Goal: Information Seeking & Learning: Learn about a topic

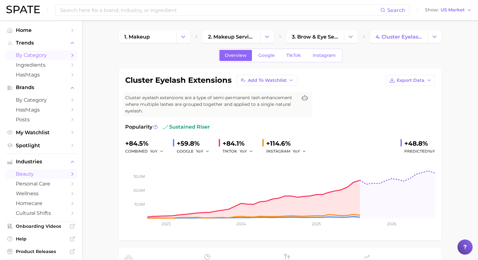
click at [50, 56] on span "by Category" at bounding box center [41, 55] width 51 height 6
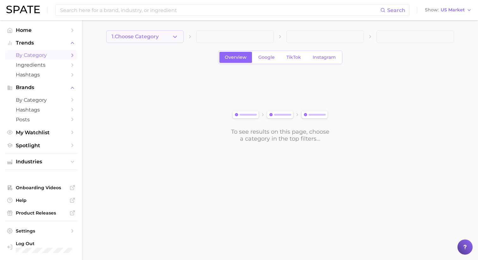
click at [149, 33] on button "1. Choose Category" at bounding box center [144, 36] width 77 height 13
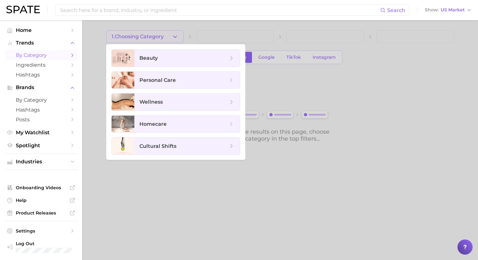
click at [152, 68] on ul "beauty personal care wellness homecare cultural shifts" at bounding box center [175, 102] width 139 height 116
click at [152, 59] on span "beauty" at bounding box center [148, 58] width 18 height 6
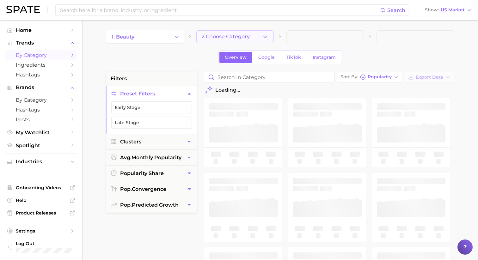
click at [217, 36] on span "2. Choose Category" at bounding box center [226, 37] width 48 height 6
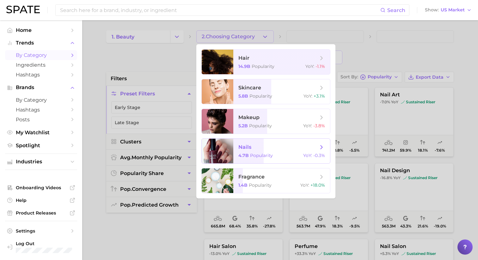
click at [236, 157] on span "nails 4.7b Popularity YoY : -0.3%" at bounding box center [281, 151] width 97 height 25
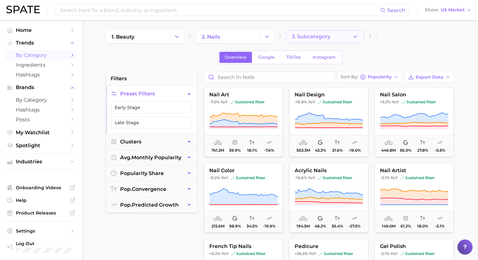
click at [313, 38] on span "3. Subcategory" at bounding box center [311, 37] width 39 height 6
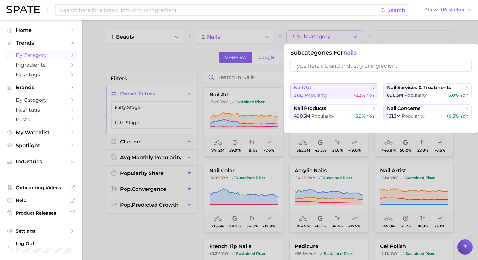
click at [326, 96] on span "Popularity" at bounding box center [316, 95] width 23 height 6
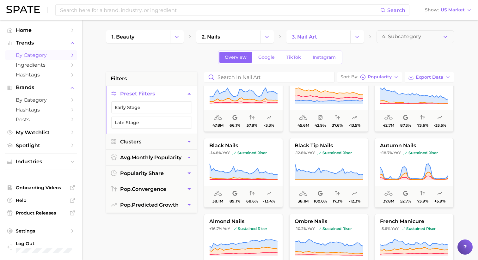
scroll to position [261, 0]
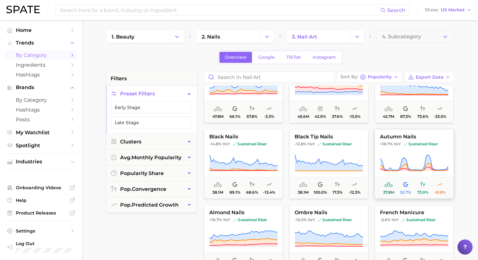
click at [412, 145] on span "sustained riser" at bounding box center [420, 144] width 34 height 5
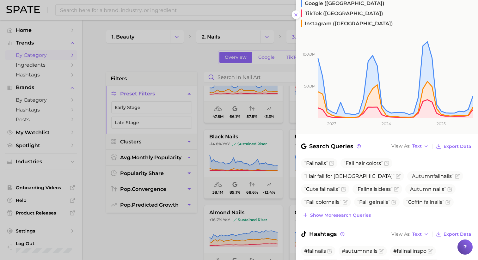
scroll to position [15, 0]
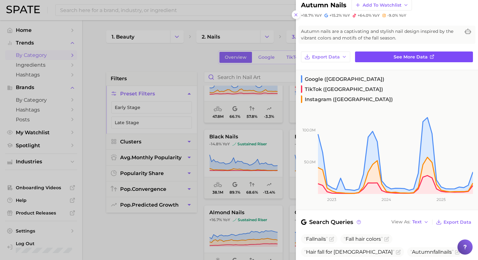
click at [404, 55] on span "See more data" at bounding box center [410, 56] width 34 height 5
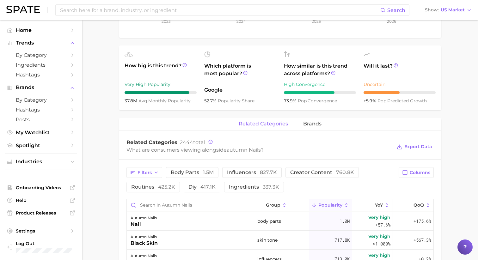
scroll to position [206, 0]
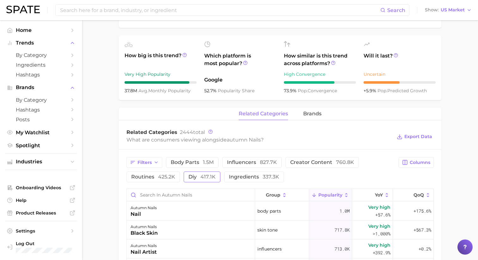
click at [202, 176] on span "417.1k" at bounding box center [207, 177] width 15 height 6
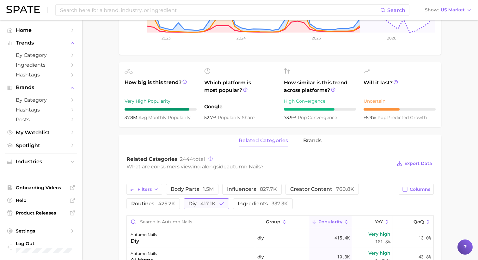
scroll to position [180, 0]
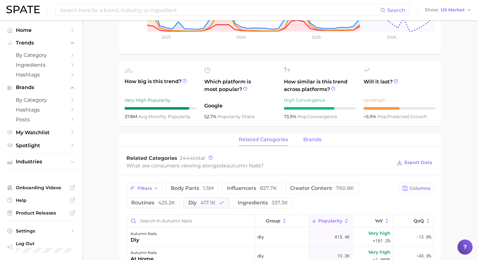
click at [315, 142] on span "brands" at bounding box center [312, 140] width 18 height 6
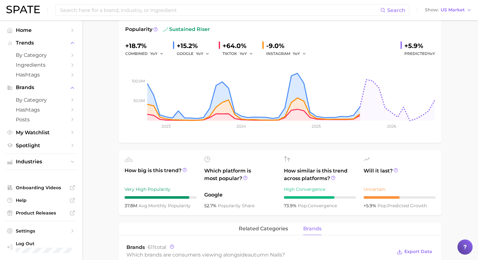
scroll to position [93, 0]
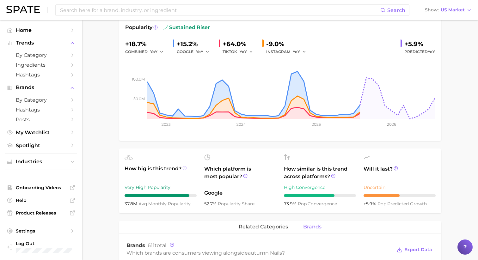
click at [184, 169] on icon at bounding box center [184, 168] width 4 height 4
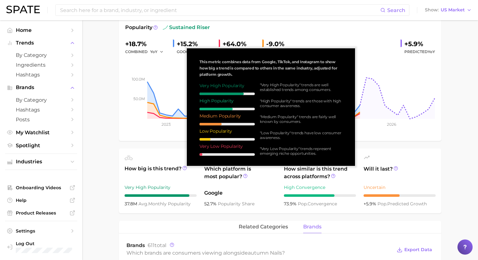
click at [164, 191] on div "Very High Popularity" at bounding box center [160, 188] width 72 height 8
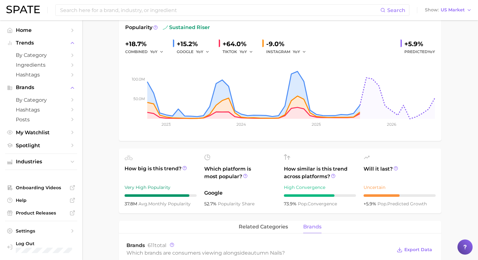
drag, startPoint x: 124, startPoint y: 204, endPoint x: 196, endPoint y: 203, distance: 71.7
click at [196, 203] on div "37.8m avg. monthly popularity" at bounding box center [160, 204] width 72 height 8
click at [219, 202] on span "popularity share" at bounding box center [236, 204] width 37 height 6
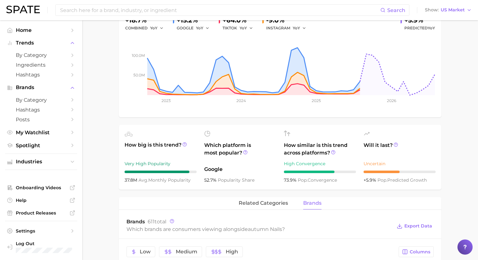
scroll to position [117, 0]
click at [273, 204] on span "related categories" at bounding box center [263, 203] width 49 height 6
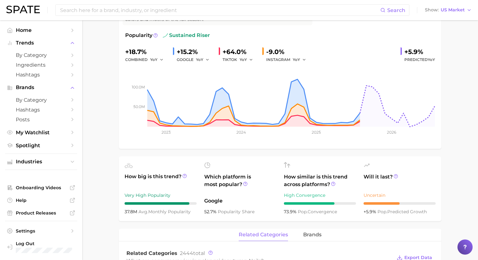
scroll to position [85, 0]
drag, startPoint x: 124, startPoint y: 177, endPoint x: 181, endPoint y: 176, distance: 57.5
click at [181, 176] on ul "How big is this trend? Very High Popularity 37.8m avg. monthly popularity Which…" at bounding box center [280, 188] width 322 height 65
click at [179, 193] on div "Very High Popularity" at bounding box center [160, 195] width 72 height 8
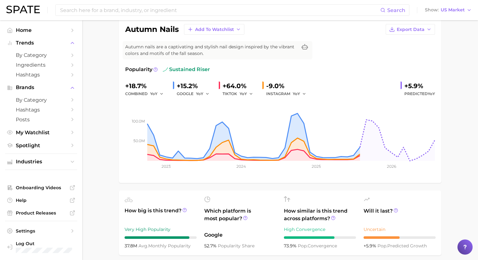
scroll to position [8, 0]
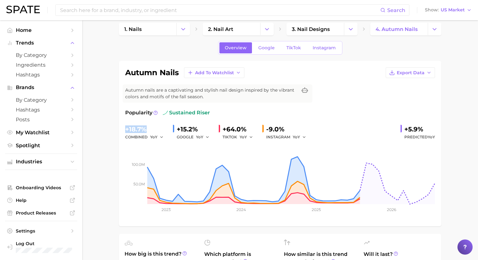
drag, startPoint x: 126, startPoint y: 128, endPoint x: 151, endPoint y: 128, distance: 24.3
click at [151, 128] on div "+18.7%" at bounding box center [146, 129] width 43 height 10
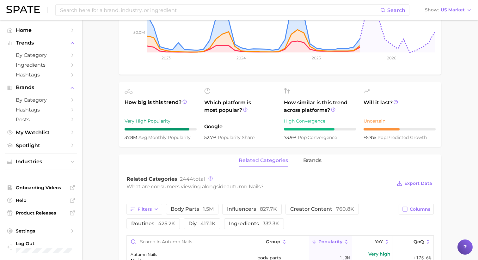
scroll to position [236, 0]
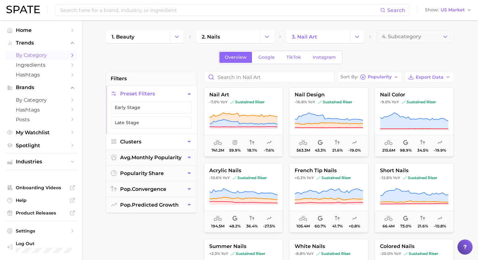
click at [159, 142] on button "Clusters" at bounding box center [151, 141] width 91 height 15
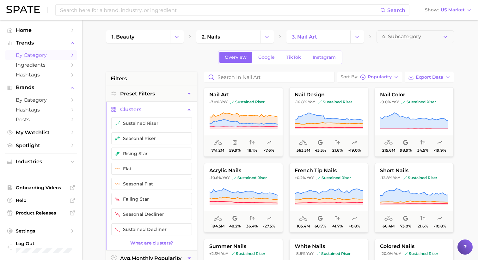
click at [180, 111] on button "Clusters" at bounding box center [151, 109] width 91 height 15
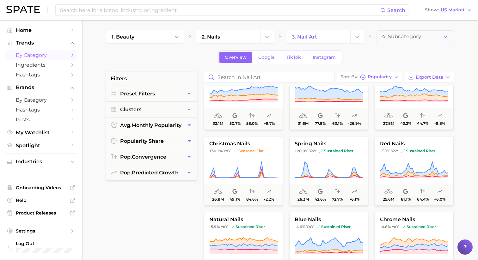
scroll to position [406, 0]
click at [252, 168] on icon at bounding box center [243, 170] width 68 height 18
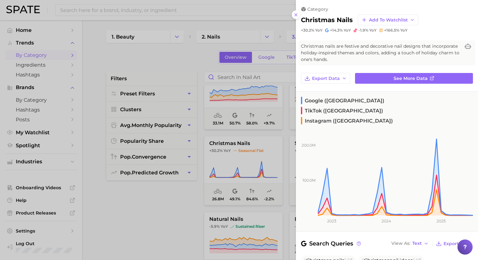
click at [184, 200] on div at bounding box center [239, 130] width 478 height 260
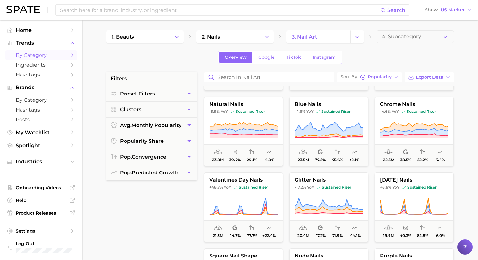
scroll to position [522, 0]
